Goal: Information Seeking & Learning: Learn about a topic

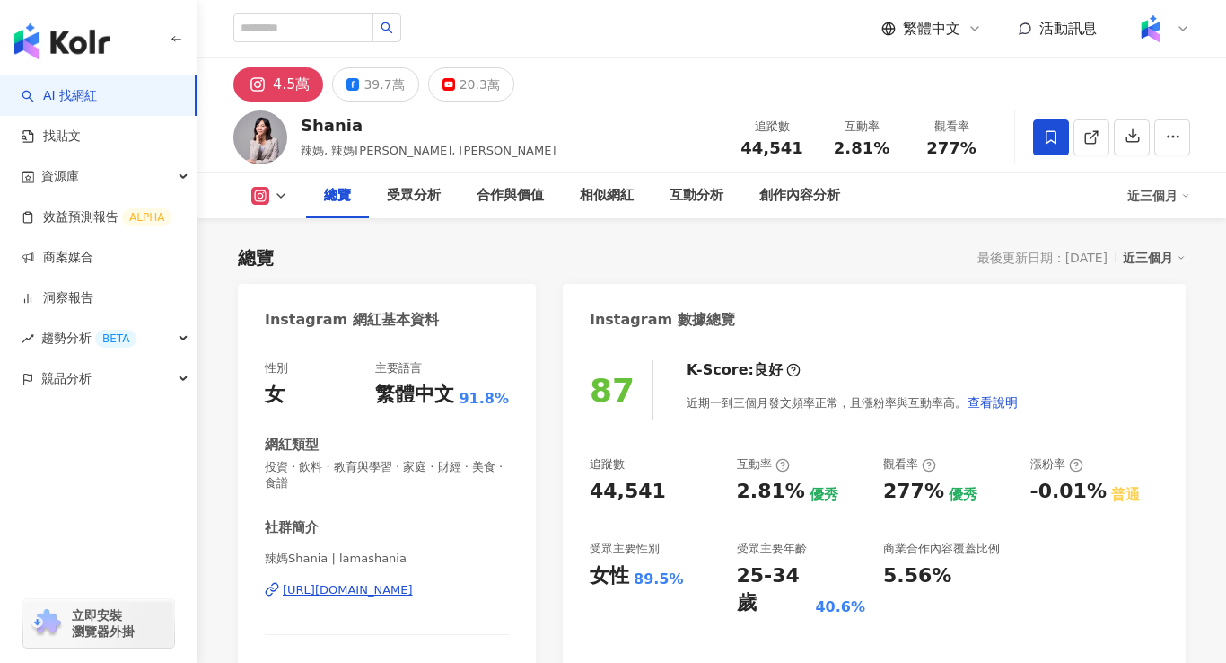
click at [413, 592] on div "[URL][DOMAIN_NAME]" at bounding box center [348, 590] width 130 height 16
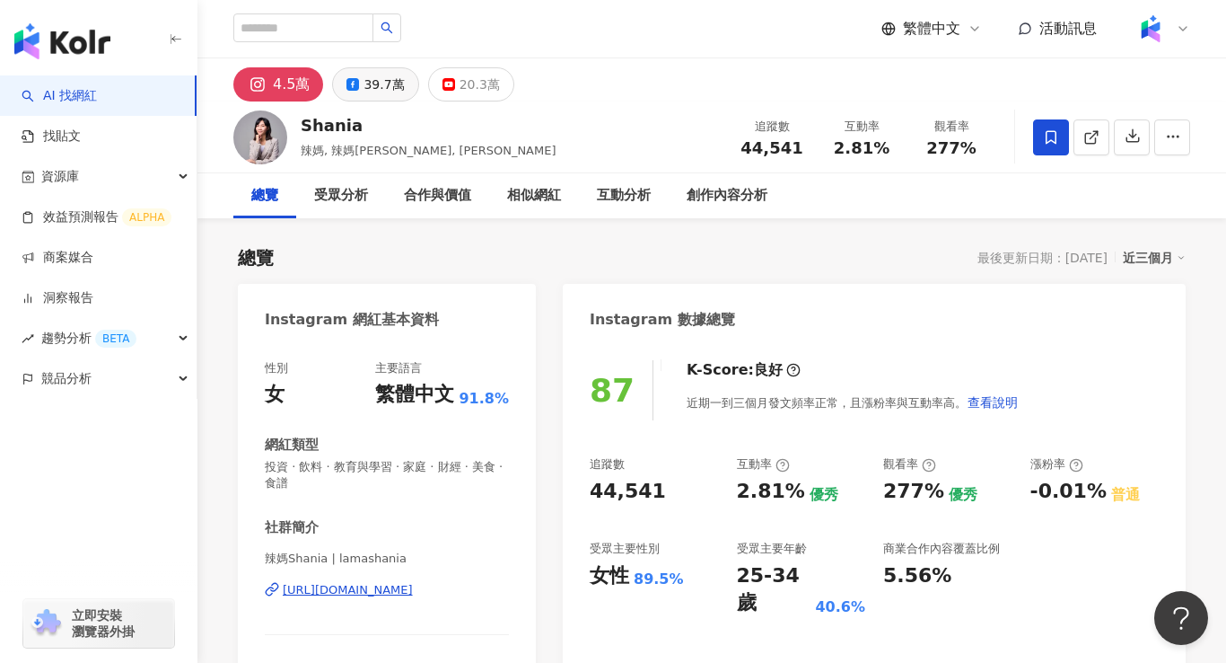
click at [356, 86] on button "39.7萬" at bounding box center [375, 84] width 86 height 34
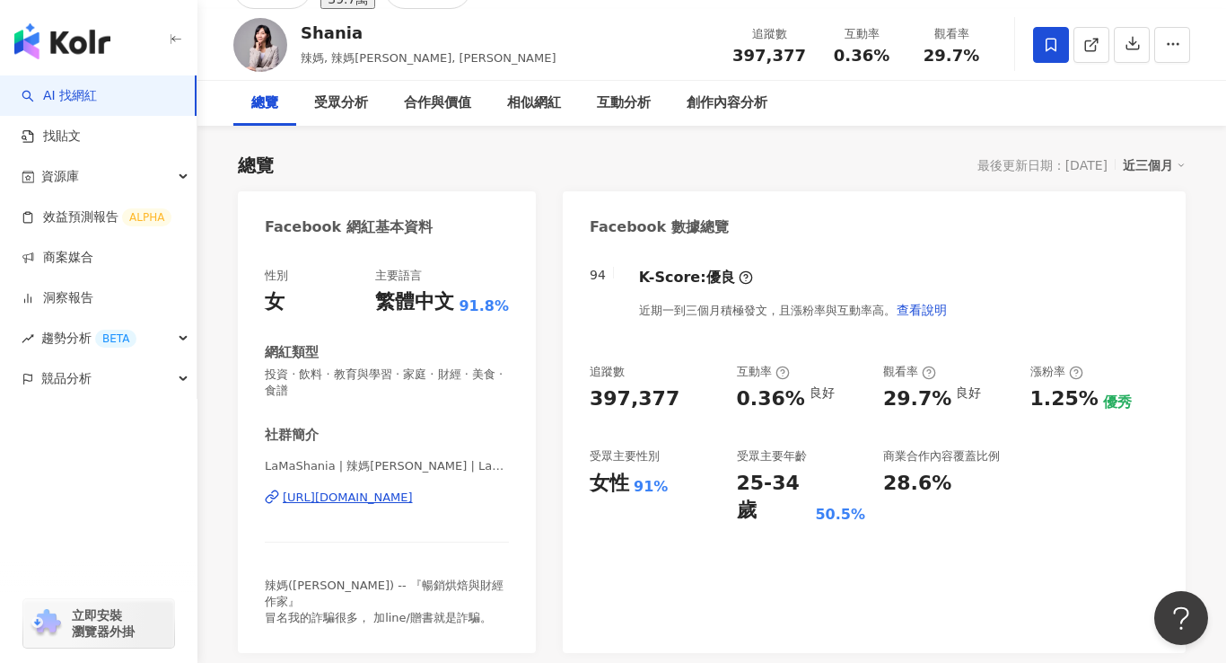
scroll to position [108, 0]
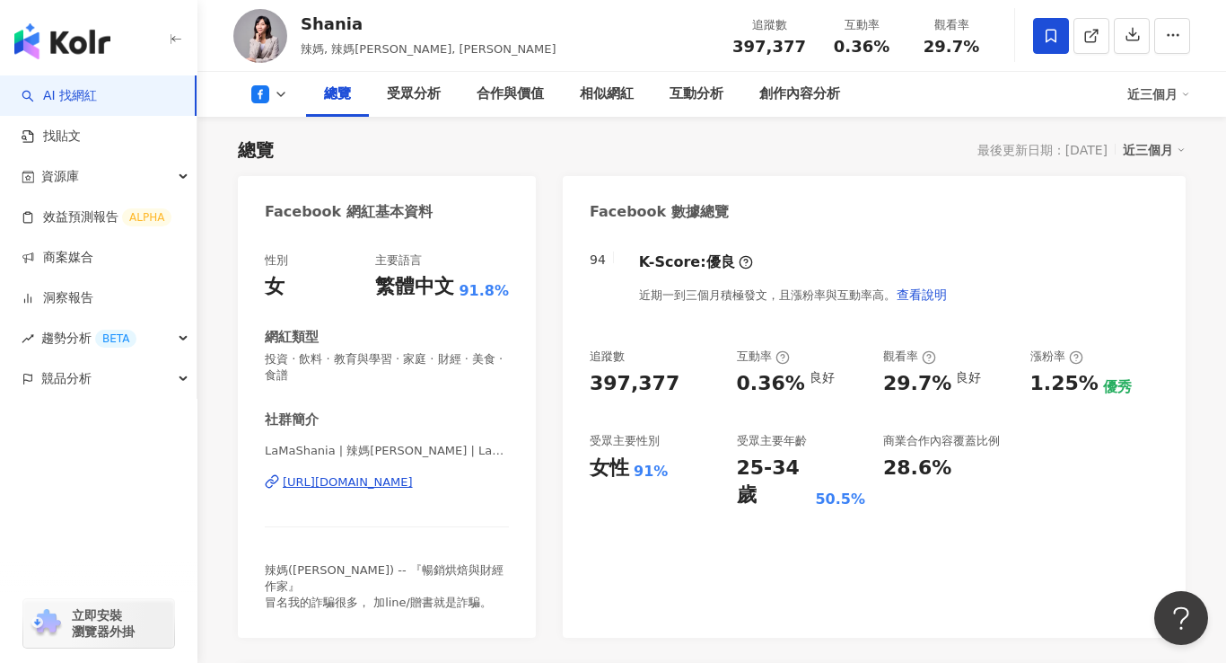
click at [413, 486] on div "https://www.facebook.com/397810816950970" at bounding box center [348, 482] width 130 height 16
drag, startPoint x: 381, startPoint y: 28, endPoint x: 298, endPoint y: 26, distance: 82.6
click at [298, 26] on div "Shania 辣媽, 辣媽Shania, Shania Lama 追蹤數 397,377 互動率 0.36% 觀看率 29.7%" at bounding box center [712, 35] width 1029 height 71
copy div "Shania"
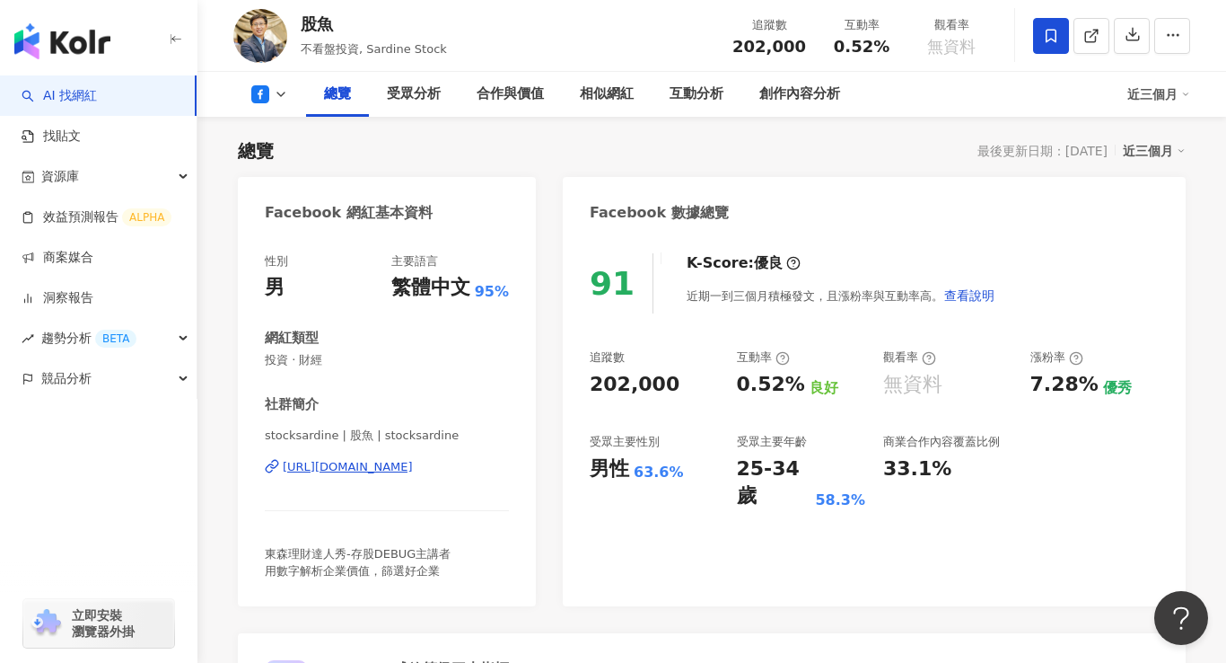
scroll to position [108, 0]
click at [400, 470] on div "https://www.facebook.com/348865871806345" at bounding box center [348, 466] width 130 height 16
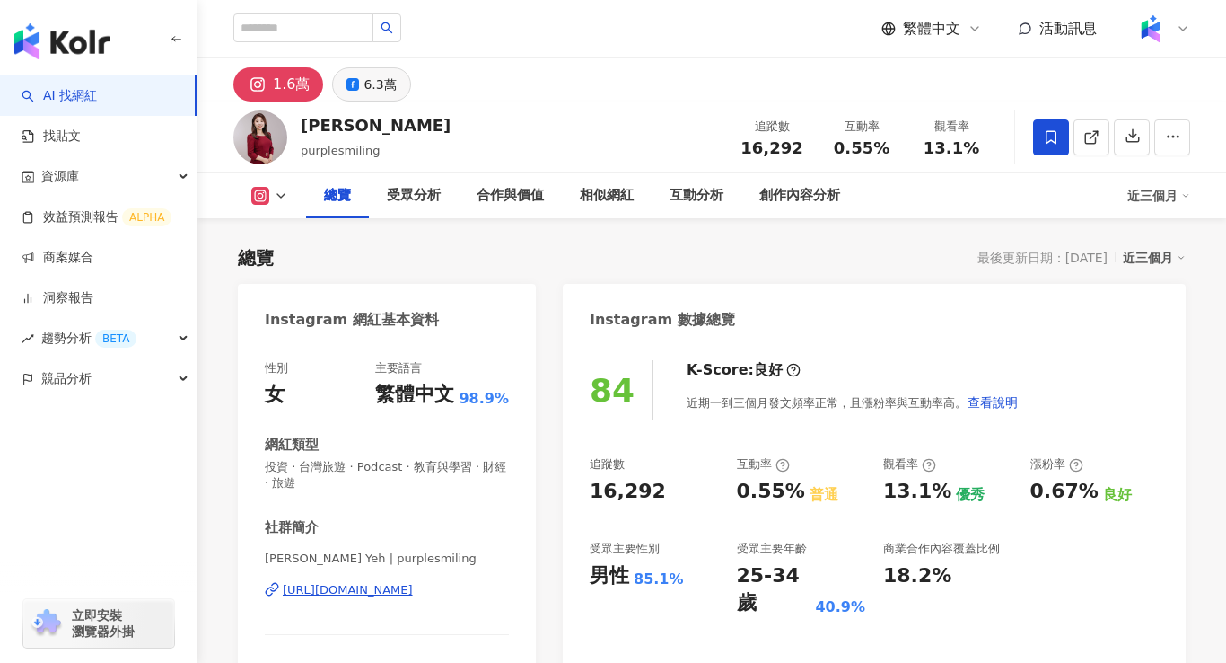
click at [349, 80] on icon at bounding box center [353, 84] width 13 height 13
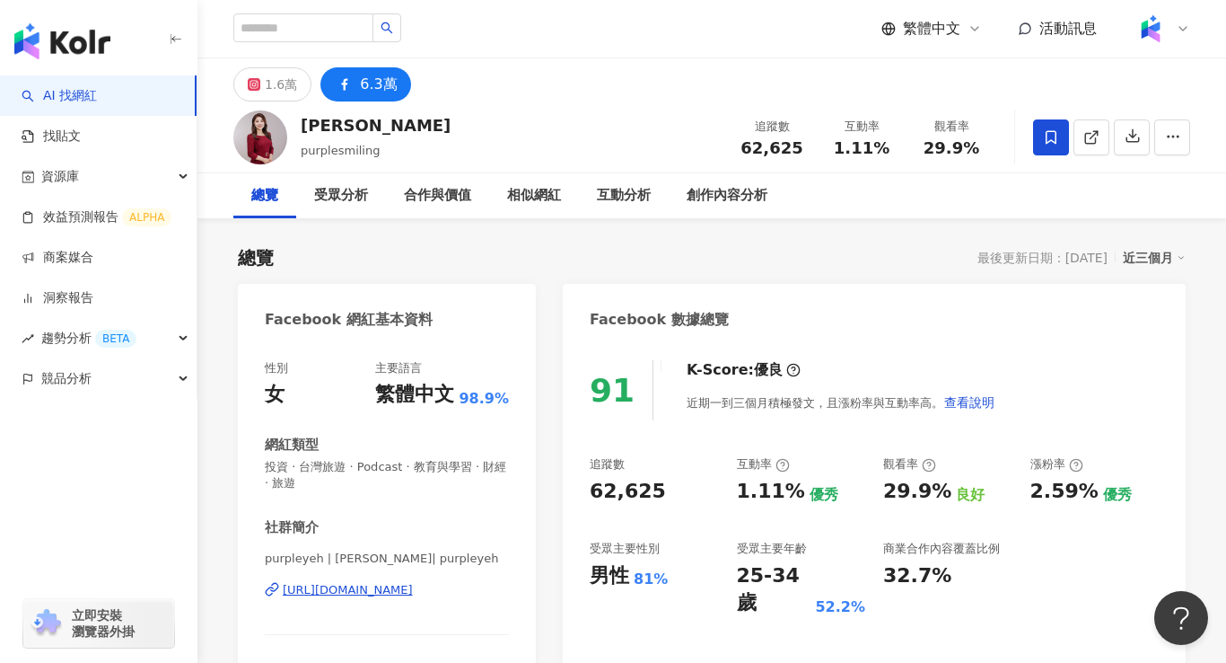
click at [382, 596] on div "[URL][DOMAIN_NAME]" at bounding box center [348, 590] width 130 height 16
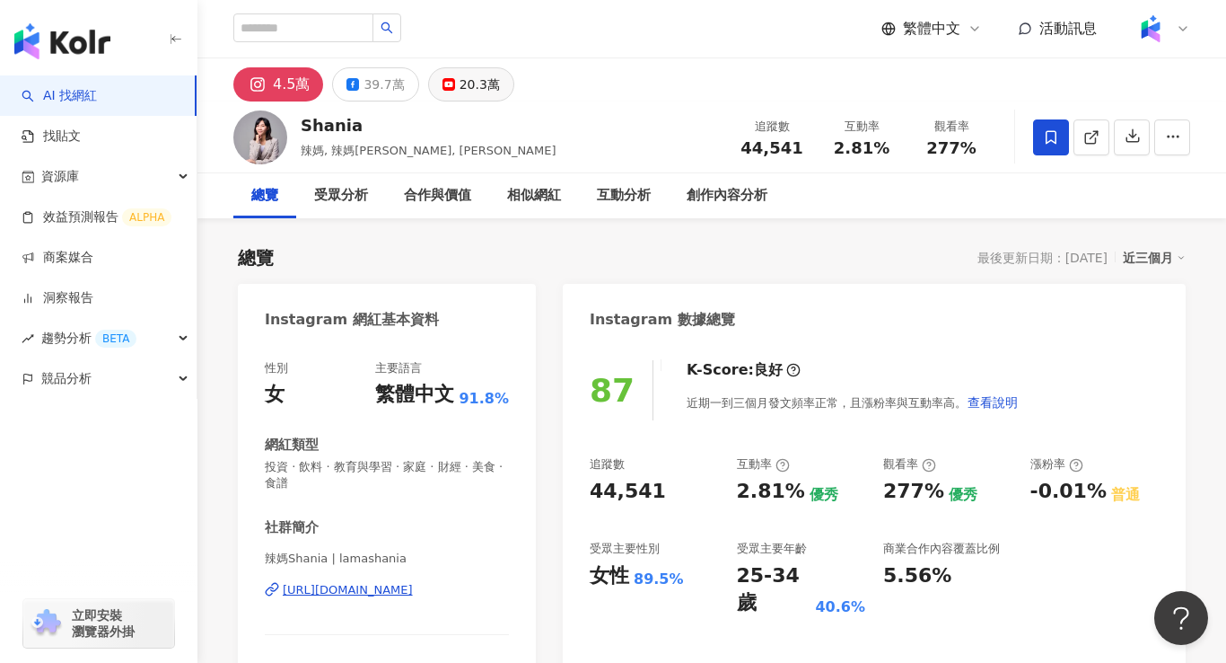
drag, startPoint x: 461, startPoint y: 85, endPoint x: 479, endPoint y: 81, distance: 19.4
click at [461, 84] on div "20.3萬" at bounding box center [480, 84] width 40 height 25
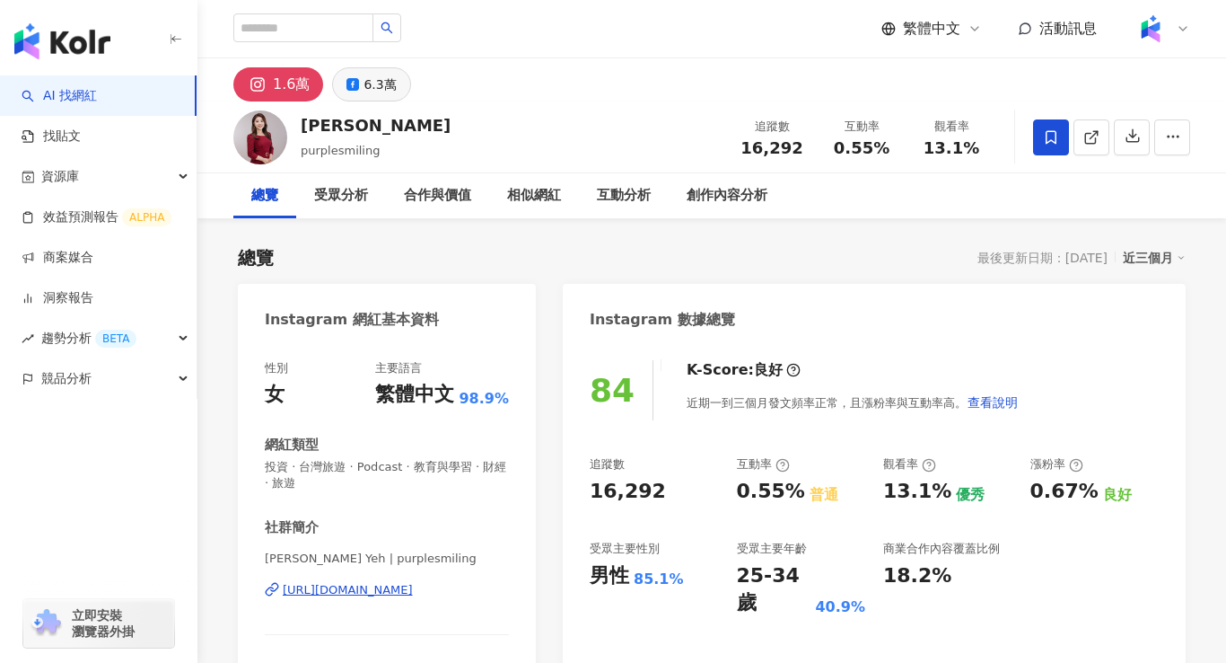
click at [379, 85] on div "6.3萬" at bounding box center [380, 84] width 32 height 25
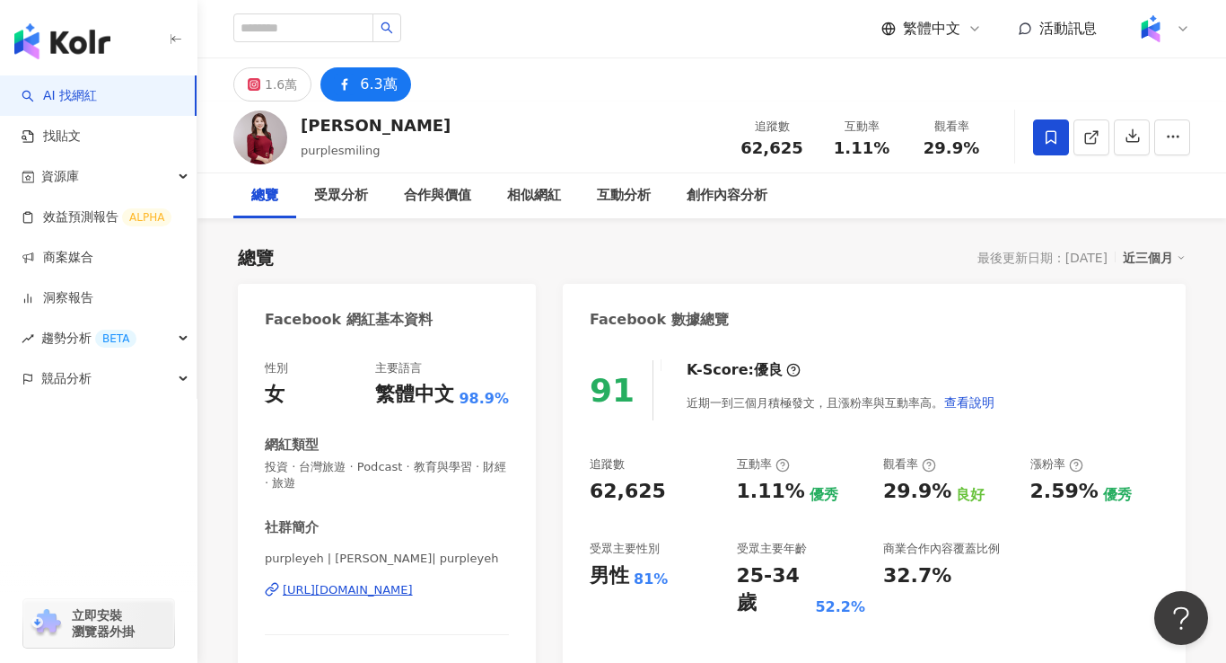
click at [413, 591] on div "https://www.facebook.com/441678782594793" at bounding box center [348, 590] width 130 height 16
click at [275, 87] on div "1.6萬" at bounding box center [281, 84] width 32 height 25
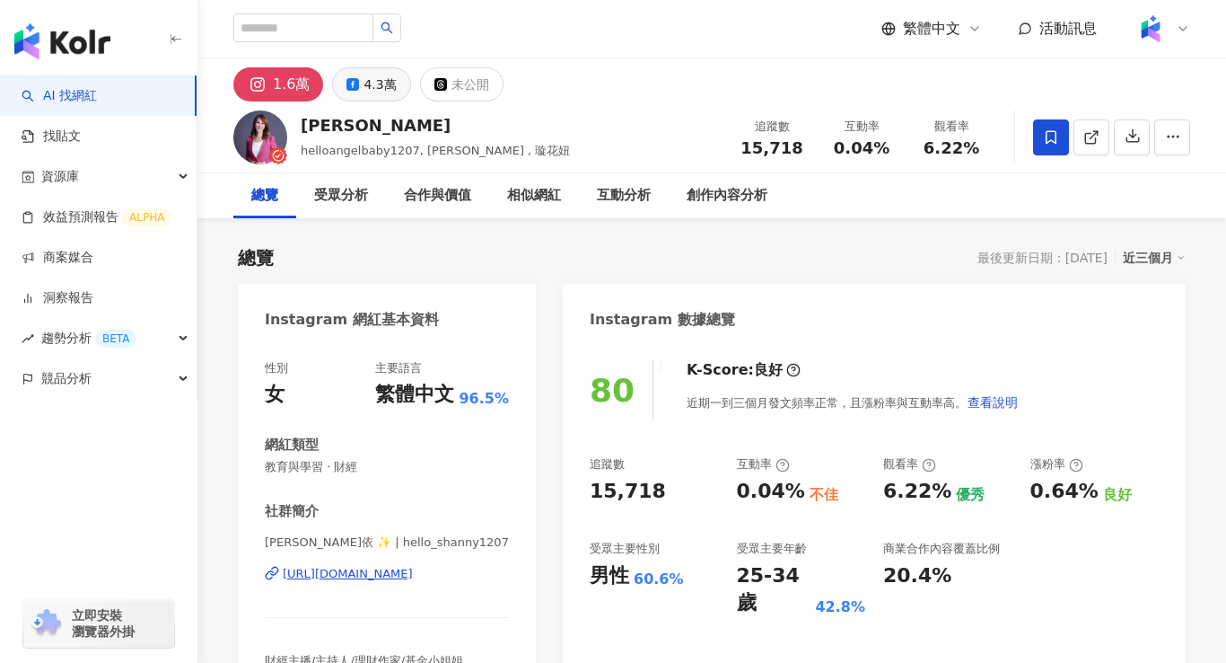
click at [377, 88] on div "4.3萬" at bounding box center [380, 84] width 32 height 25
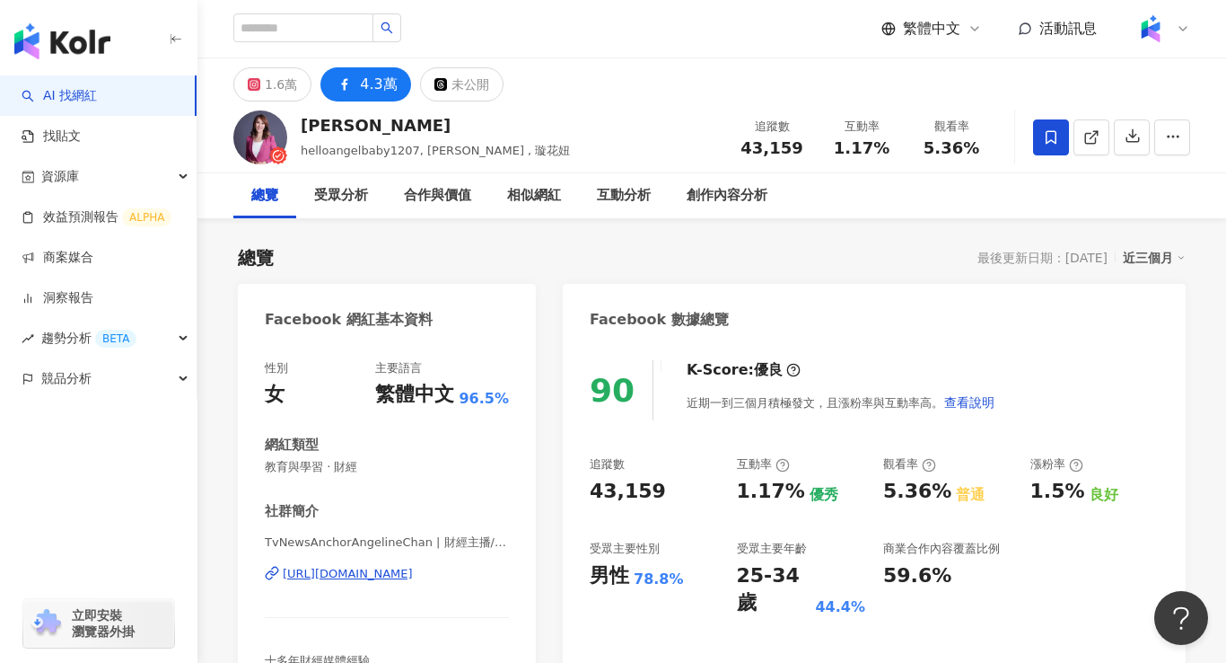
click at [413, 575] on div "https://www.facebook.com/487976144581083" at bounding box center [348, 574] width 130 height 16
click at [413, 576] on div "https://www.facebook.com/487976144581083" at bounding box center [348, 574] width 130 height 16
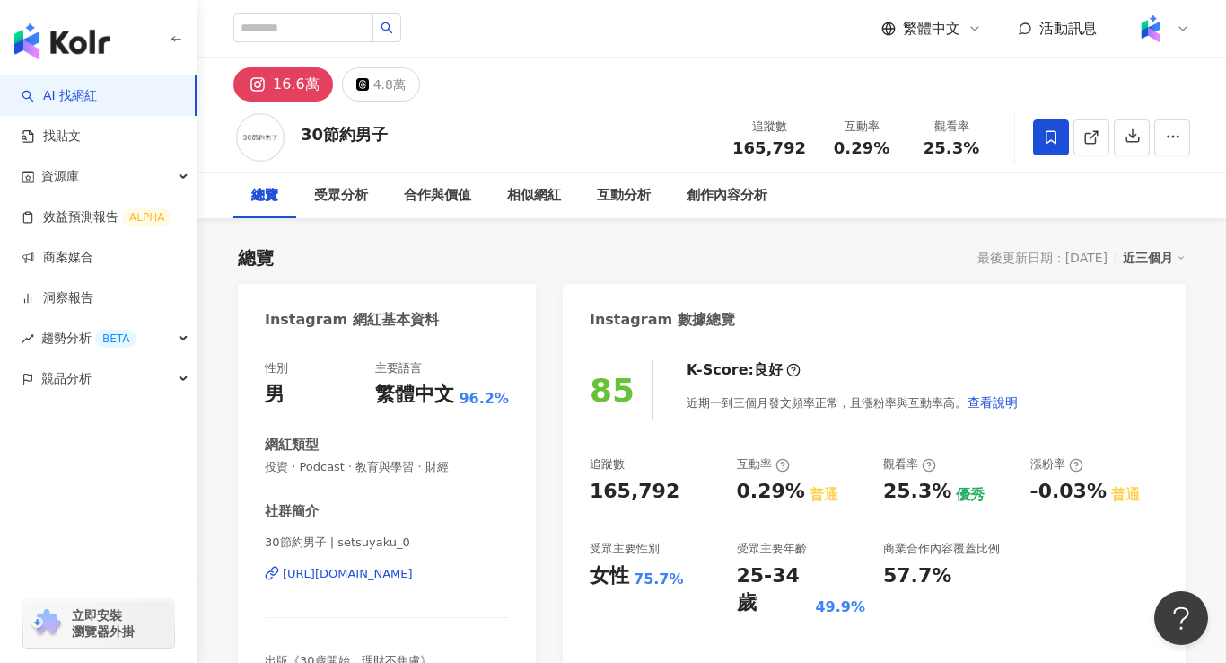
click at [396, 574] on div "[URL][DOMAIN_NAME]" at bounding box center [348, 574] width 130 height 16
click at [316, 573] on div "[URL][DOMAIN_NAME]" at bounding box center [348, 574] width 130 height 16
